Goal: Transaction & Acquisition: Purchase product/service

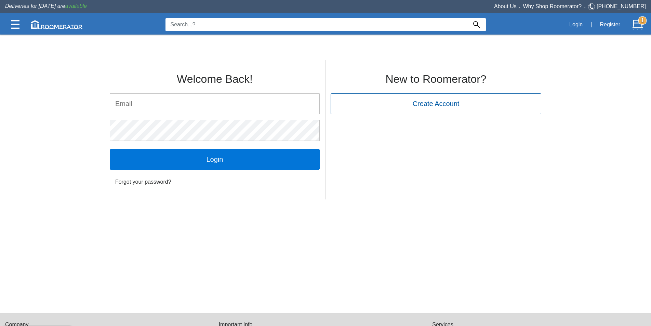
type input "chris@roomerator.com"
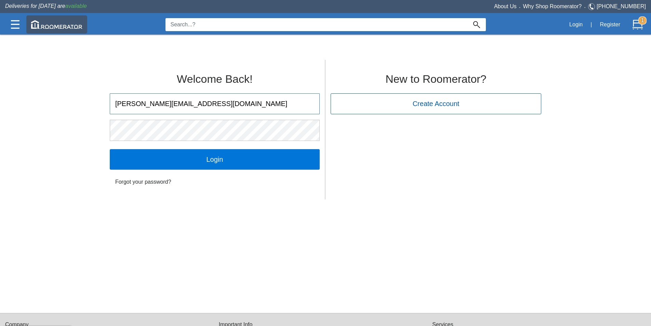
click at [50, 28] on img at bounding box center [56, 24] width 51 height 9
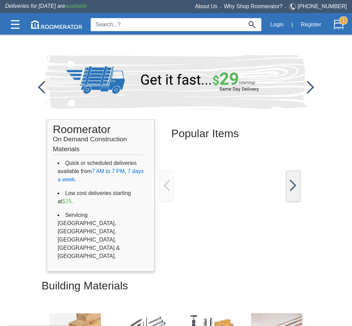
click at [36, 107] on info at bounding box center [176, 79] width 294 height 82
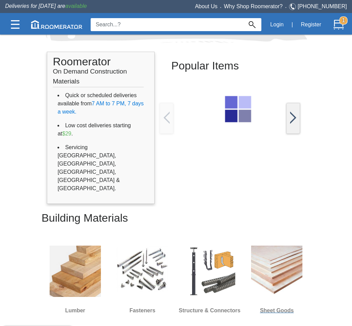
scroll to position [68, 0]
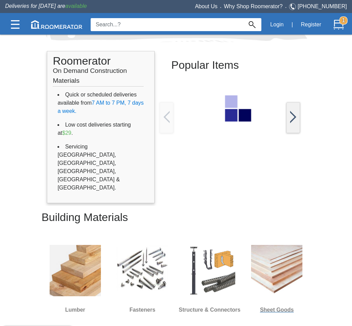
click at [282, 245] on img at bounding box center [276, 270] width 51 height 51
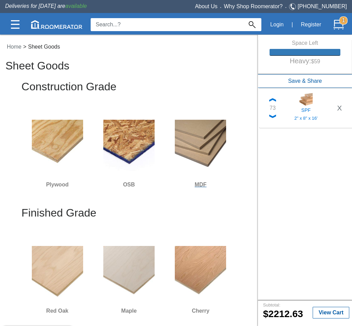
click at [193, 140] on img at bounding box center [200, 145] width 51 height 51
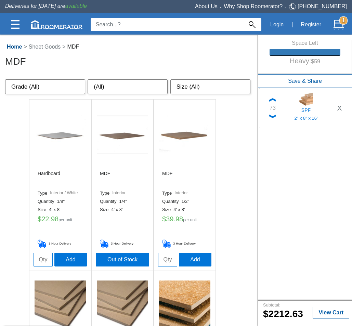
click at [13, 46] on link "Home" at bounding box center [14, 47] width 18 height 6
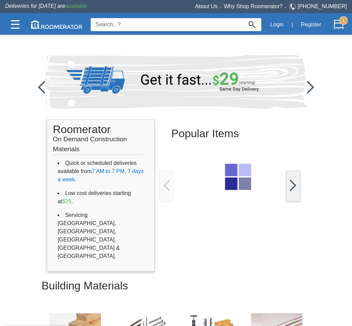
click at [242, 180] on img at bounding box center [237, 176] width 27 height 27
click at [236, 179] on img at bounding box center [237, 176] width 27 height 27
click at [277, 27] on button "Login" at bounding box center [276, 24] width 21 height 14
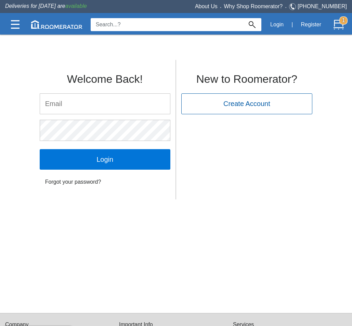
type input "chris@roomerator.com"
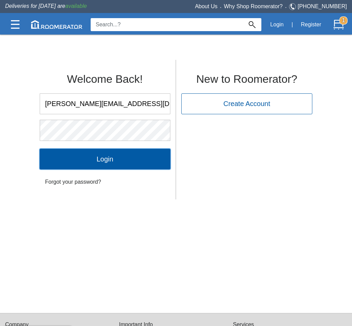
click at [139, 161] on input "Login" at bounding box center [105, 159] width 131 height 21
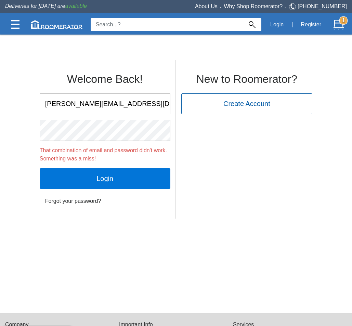
click at [6, 61] on div "Welcome Back! chris@roomerator.com That combination of email and password didn'…" at bounding box center [176, 137] width 352 height 162
click at [41, 25] on img at bounding box center [56, 24] width 51 height 9
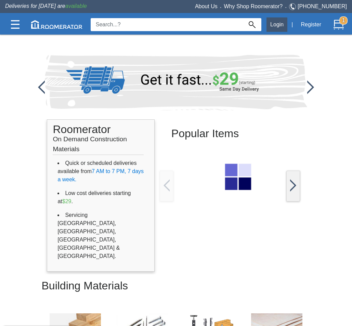
click at [276, 28] on button "Login" at bounding box center [276, 24] width 21 height 14
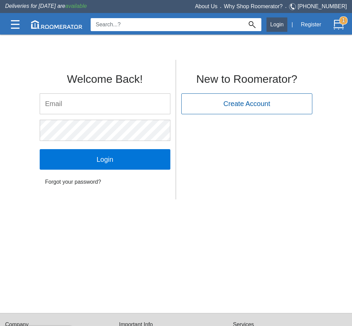
type input "[PERSON_NAME][EMAIL_ADDRESS][DOMAIN_NAME]"
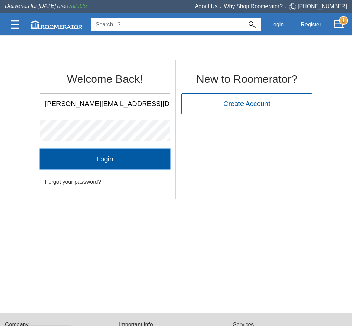
click at [115, 156] on input "Login" at bounding box center [105, 159] width 131 height 21
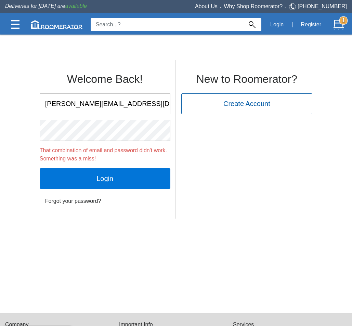
click at [89, 6] on div "Deliveries for today are available" at bounding box center [58, 6] width 117 height 8
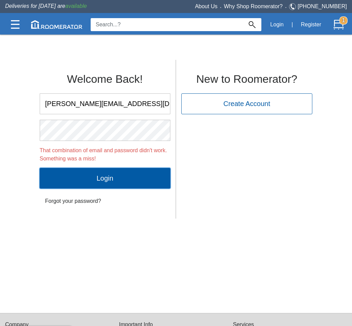
click at [109, 176] on input "Login" at bounding box center [105, 178] width 131 height 21
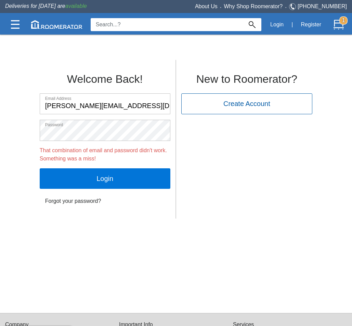
click at [211, 164] on div "Welcome Back! Email Address chris@roomerator.com Password That combination of e…" at bounding box center [176, 137] width 294 height 162
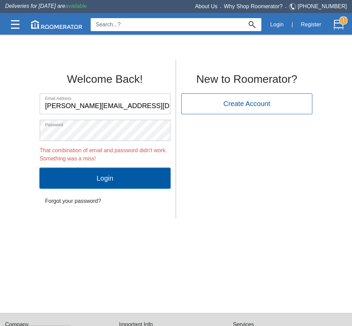
click at [136, 177] on input "Login" at bounding box center [105, 178] width 131 height 21
drag, startPoint x: 215, startPoint y: 245, endPoint x: 164, endPoint y: 187, distance: 77.0
click at [215, 245] on div "Welcome Back! Email Address chris@roomerator.com Password That combination of e…" at bounding box center [176, 184] width 352 height 257
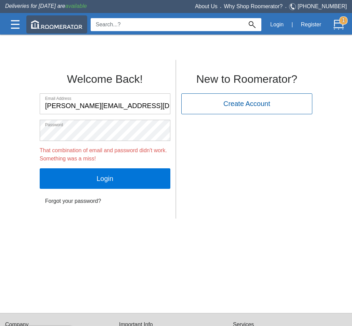
click at [45, 24] on img at bounding box center [56, 24] width 51 height 9
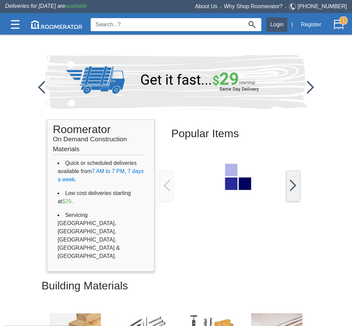
click at [274, 24] on button "Login" at bounding box center [276, 24] width 21 height 14
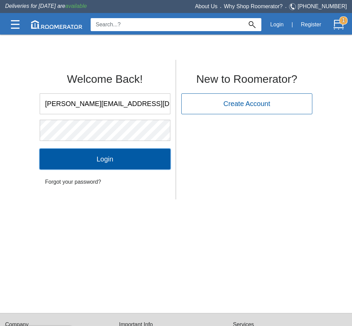
click at [130, 157] on input "Login" at bounding box center [105, 159] width 131 height 21
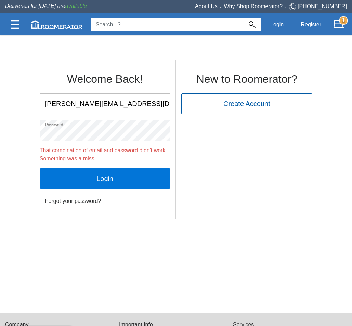
click input "Login" at bounding box center [105, 178] width 131 height 21
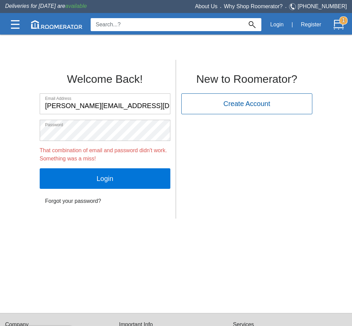
click at [88, 125] on div "Password" at bounding box center [105, 124] width 131 height 8
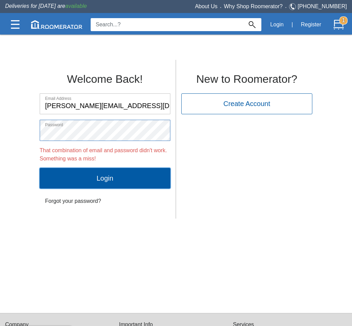
click at [106, 179] on input "Login" at bounding box center [105, 178] width 131 height 21
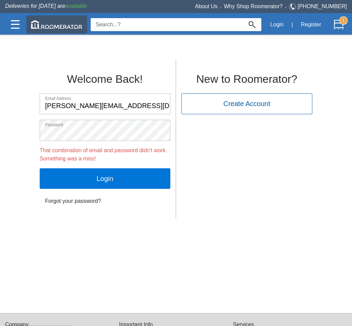
click at [52, 23] on img at bounding box center [56, 24] width 51 height 9
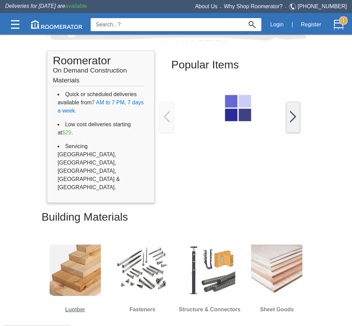
scroll to position [137, 0]
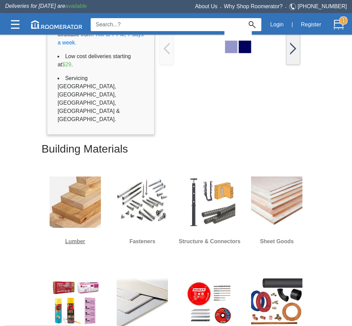
click at [75, 177] on img at bounding box center [75, 202] width 51 height 51
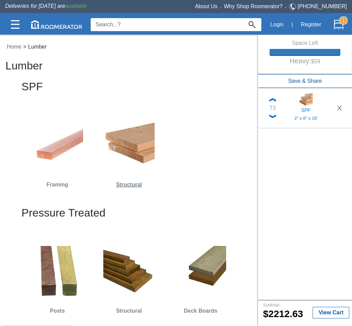
click at [116, 146] on img at bounding box center [128, 145] width 51 height 51
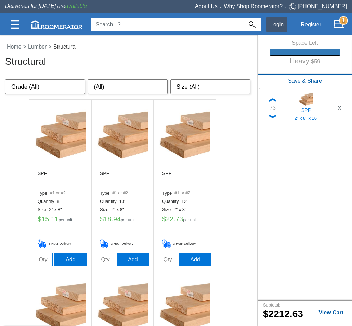
click at [281, 26] on button "Login" at bounding box center [276, 24] width 21 height 14
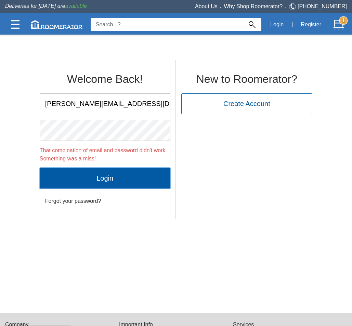
click at [150, 177] on input "Login" at bounding box center [105, 178] width 131 height 21
